Goal: Use online tool/utility

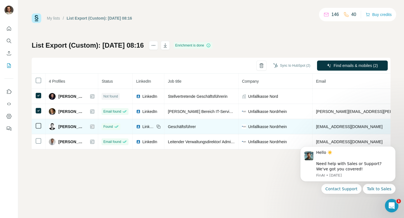
click at [39, 123] on icon at bounding box center [38, 126] width 7 height 7
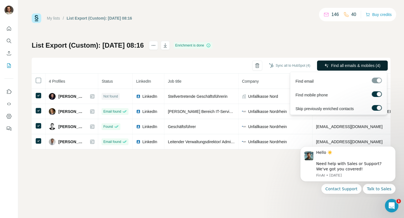
click at [354, 63] on span "Find all emails & mobiles (4)" at bounding box center [355, 66] width 49 height 6
